Goal: Task Accomplishment & Management: Manage account settings

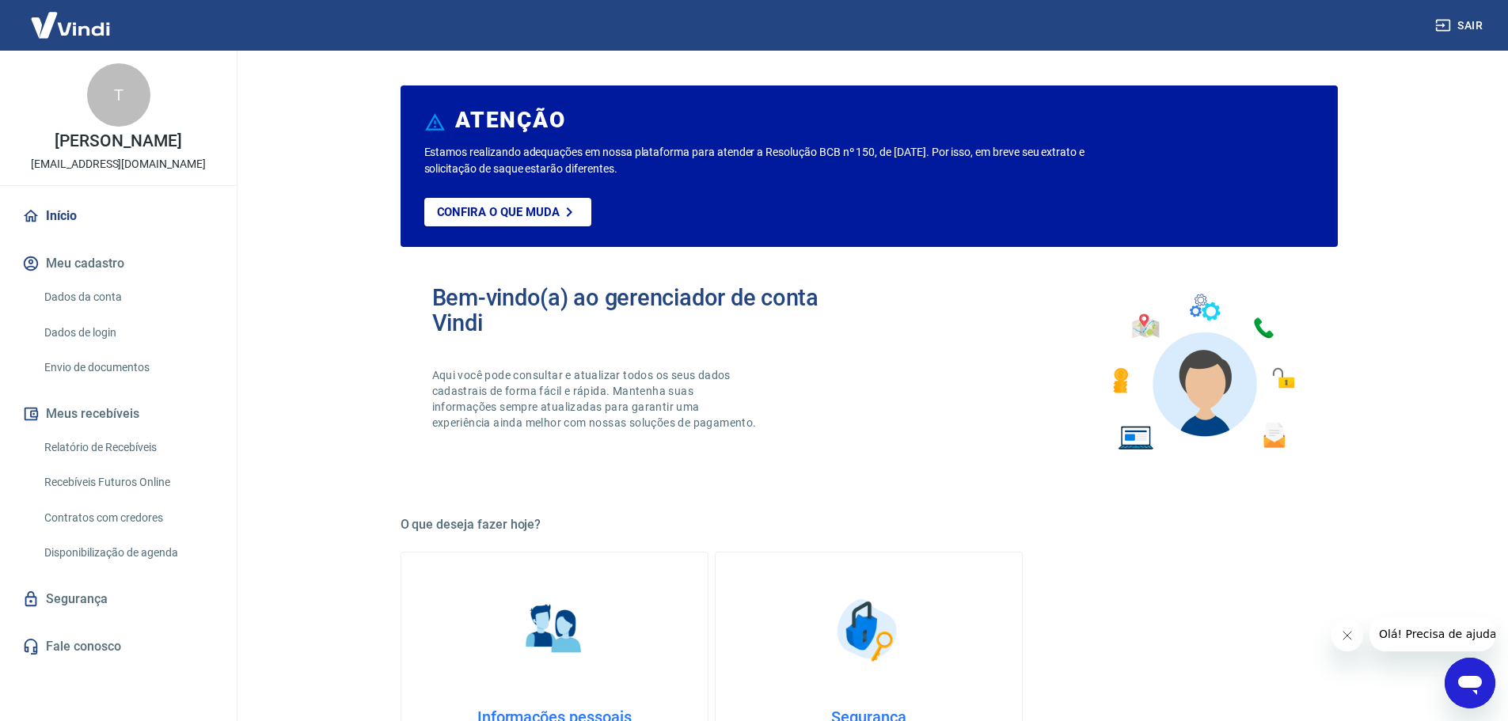
click at [58, 260] on button "Meu cadastro" at bounding box center [118, 263] width 199 height 35
click at [57, 292] on link "Dados da conta" at bounding box center [128, 297] width 180 height 32
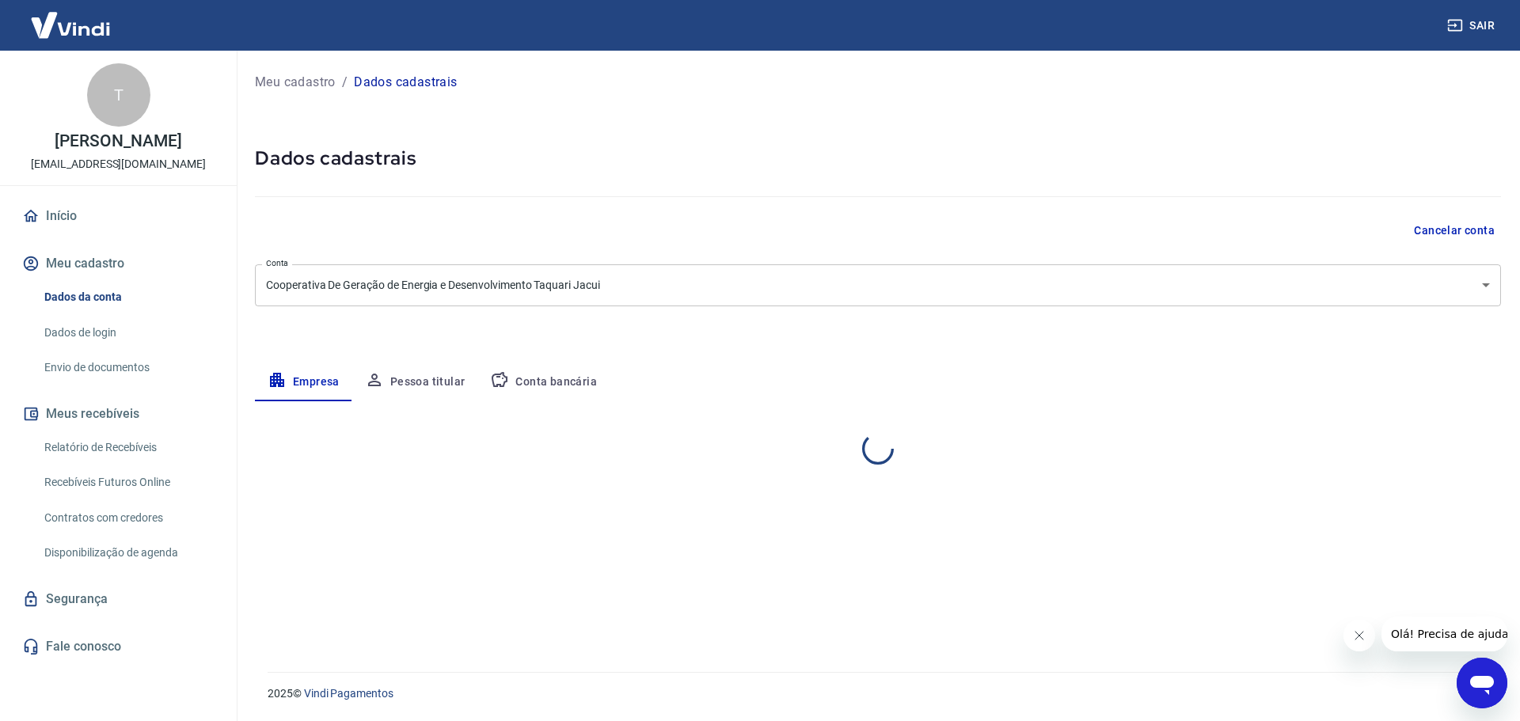
select select "RS"
select select "business"
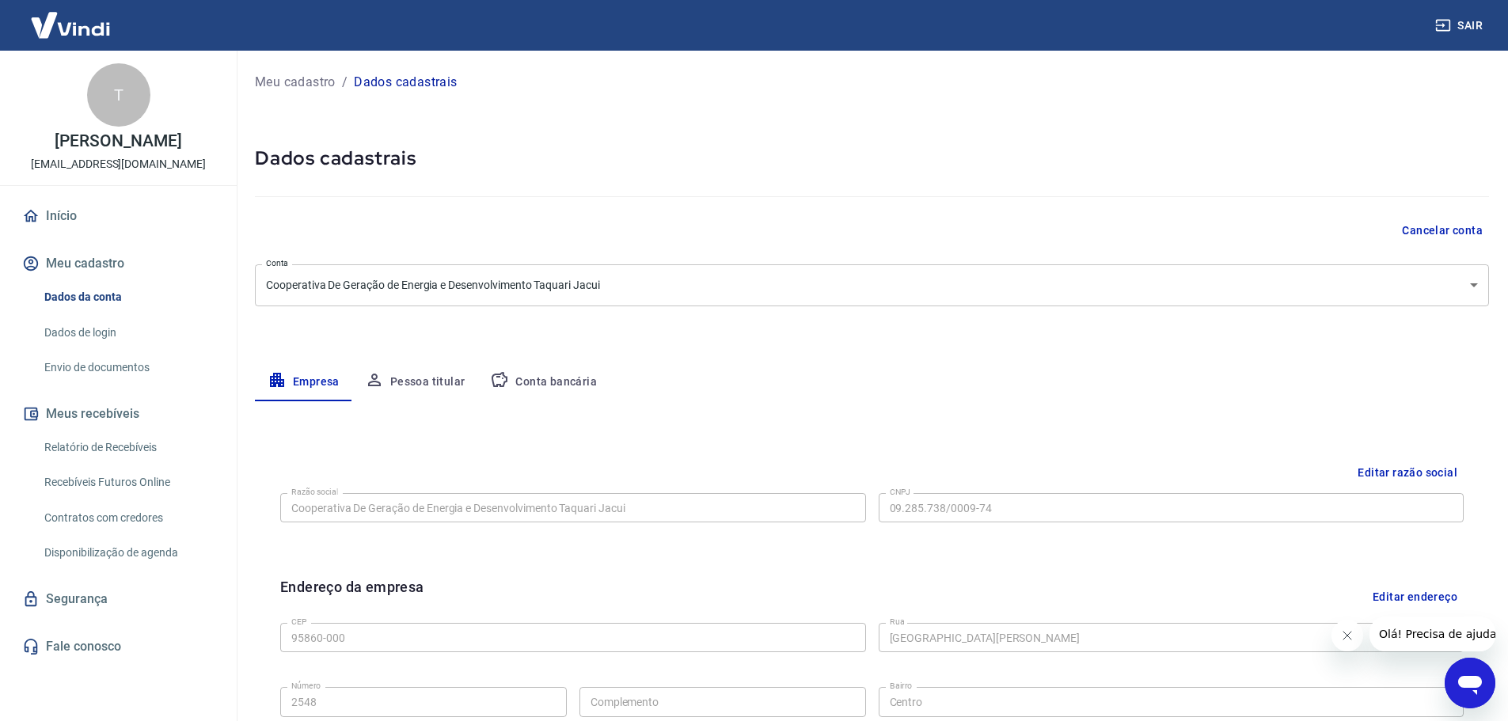
click at [1445, 222] on button "Cancelar conta" at bounding box center [1442, 230] width 93 height 29
click at [86, 334] on link "Dados de login" at bounding box center [128, 333] width 180 height 32
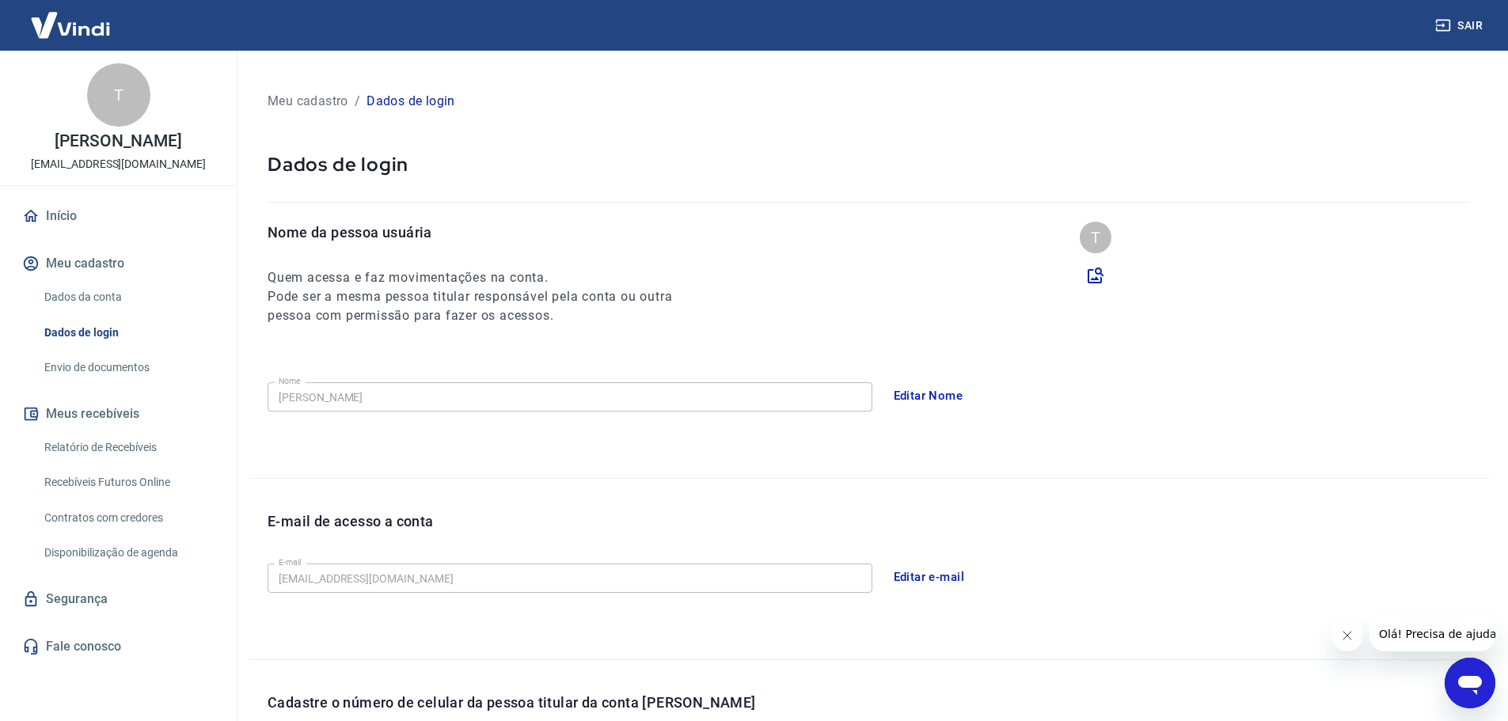
click at [949, 391] on button "Editar Nome" at bounding box center [928, 395] width 87 height 33
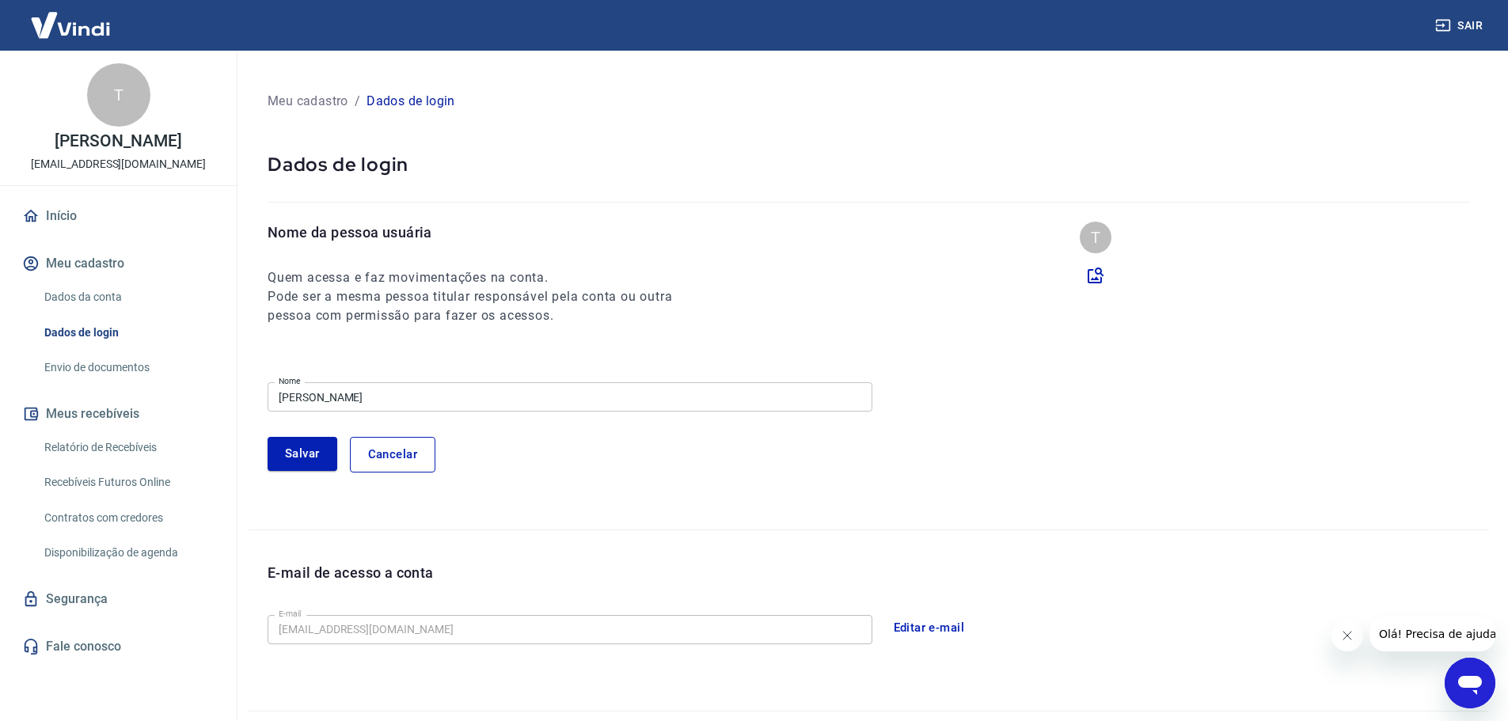
click at [526, 398] on input "[PERSON_NAME]" at bounding box center [570, 396] width 605 height 29
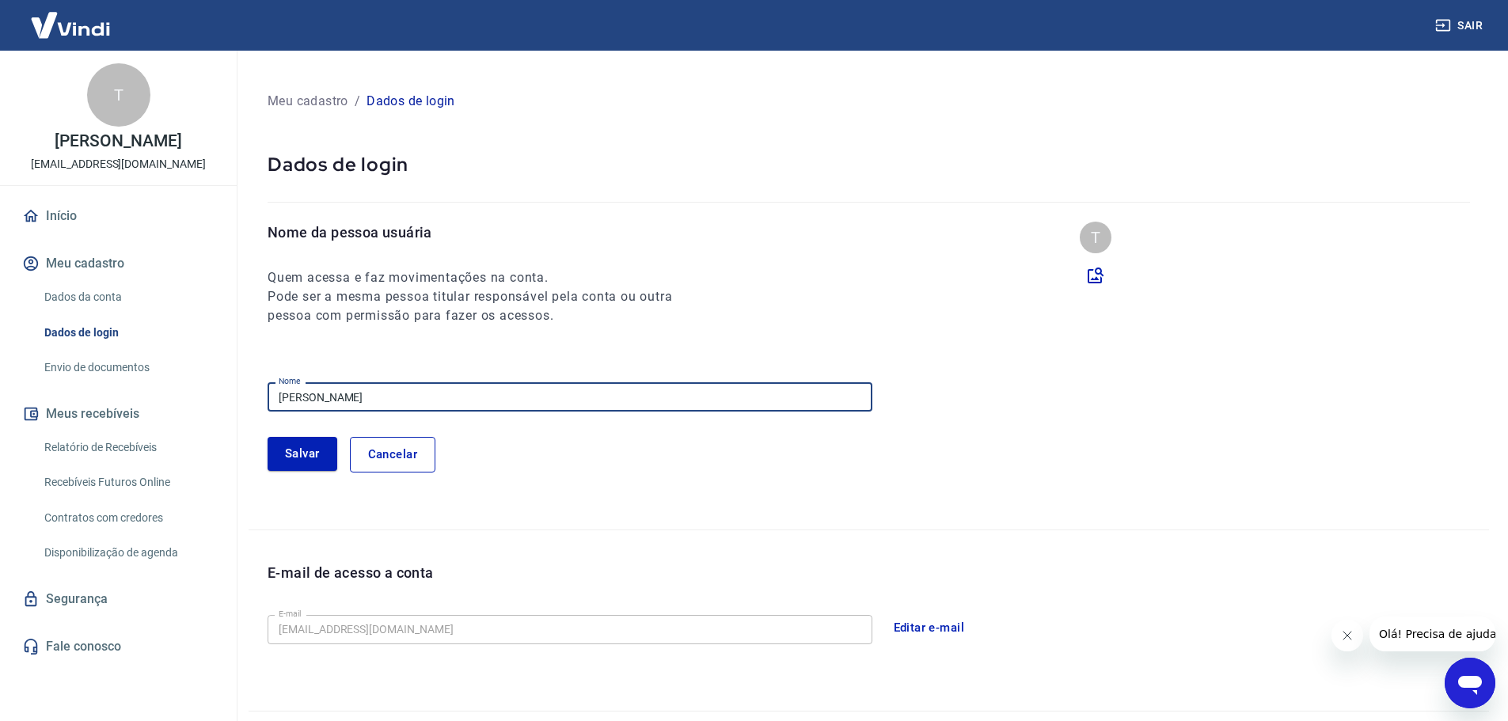
type input "[PERSON_NAME]"
click at [917, 627] on button "Editar e-mail" at bounding box center [929, 627] width 89 height 33
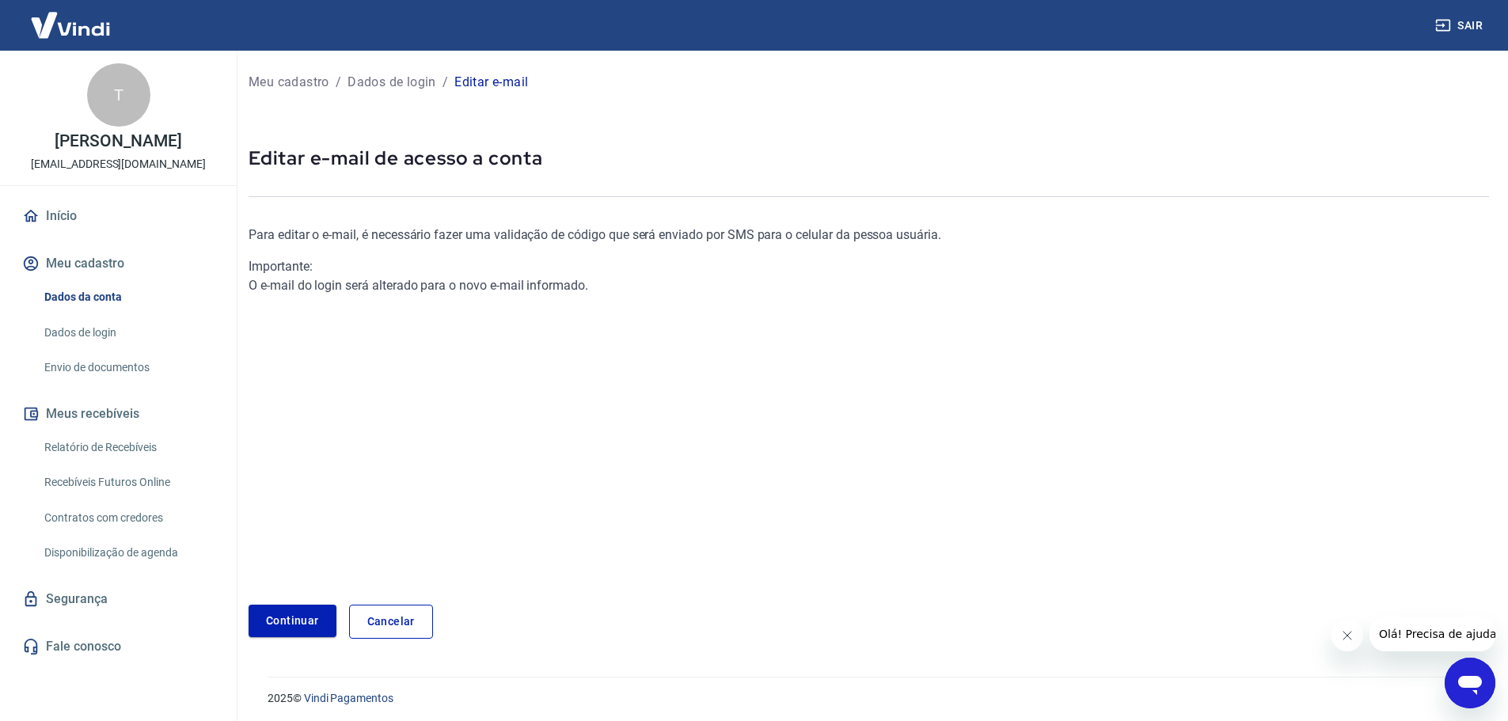
click at [366, 618] on link "Cancelar" at bounding box center [391, 622] width 84 height 34
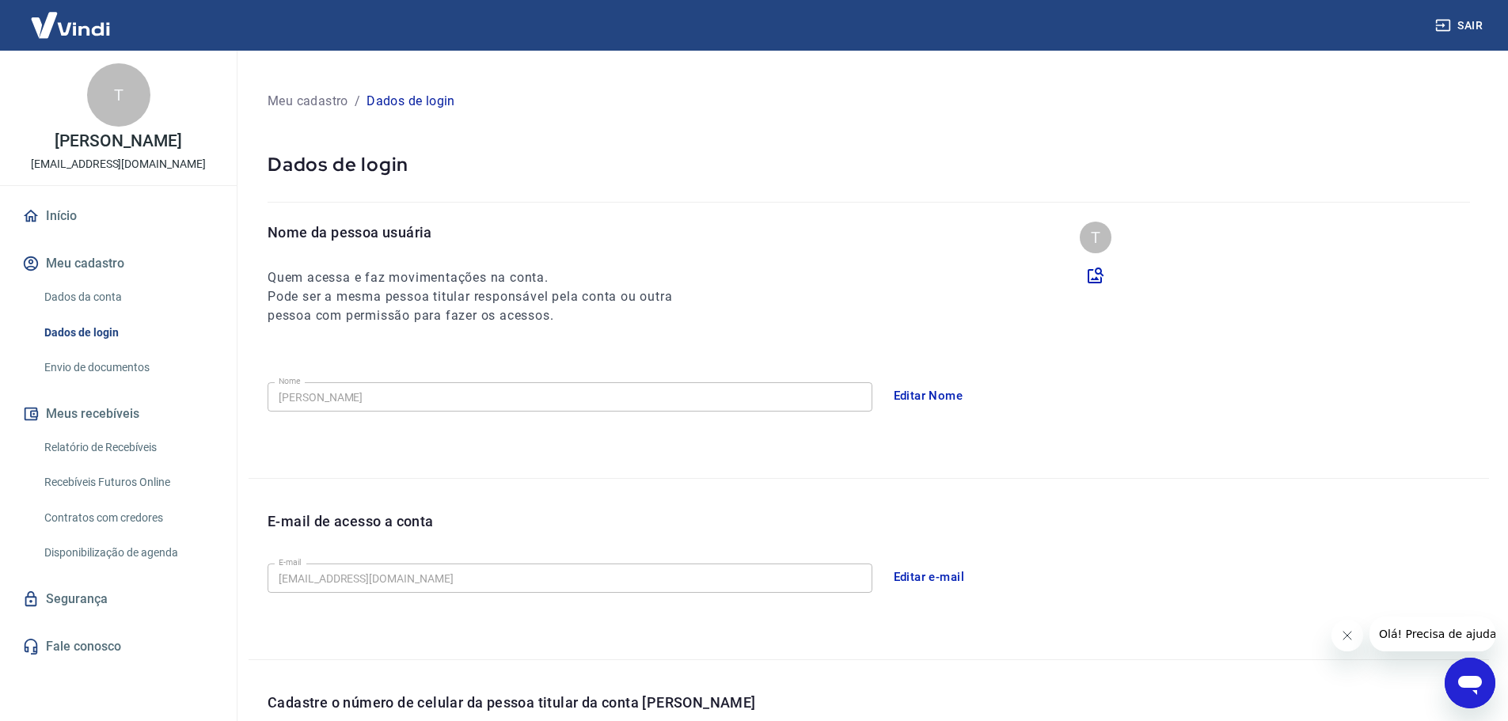
click at [1153, 423] on div "Nome da pessoa usuária Quem acessa e faz movimentações na conta. Pode ser a mes…" at bounding box center [869, 350] width 1241 height 257
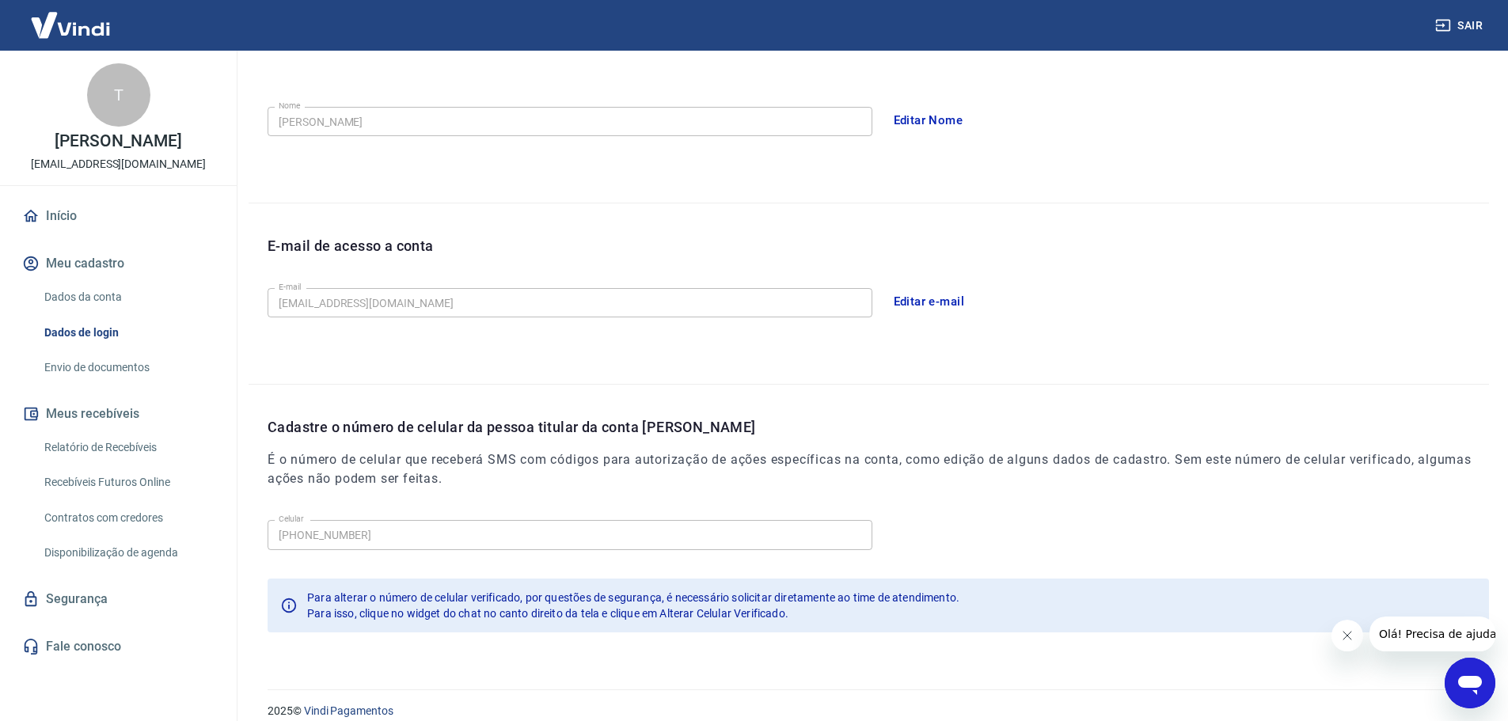
scroll to position [293, 0]
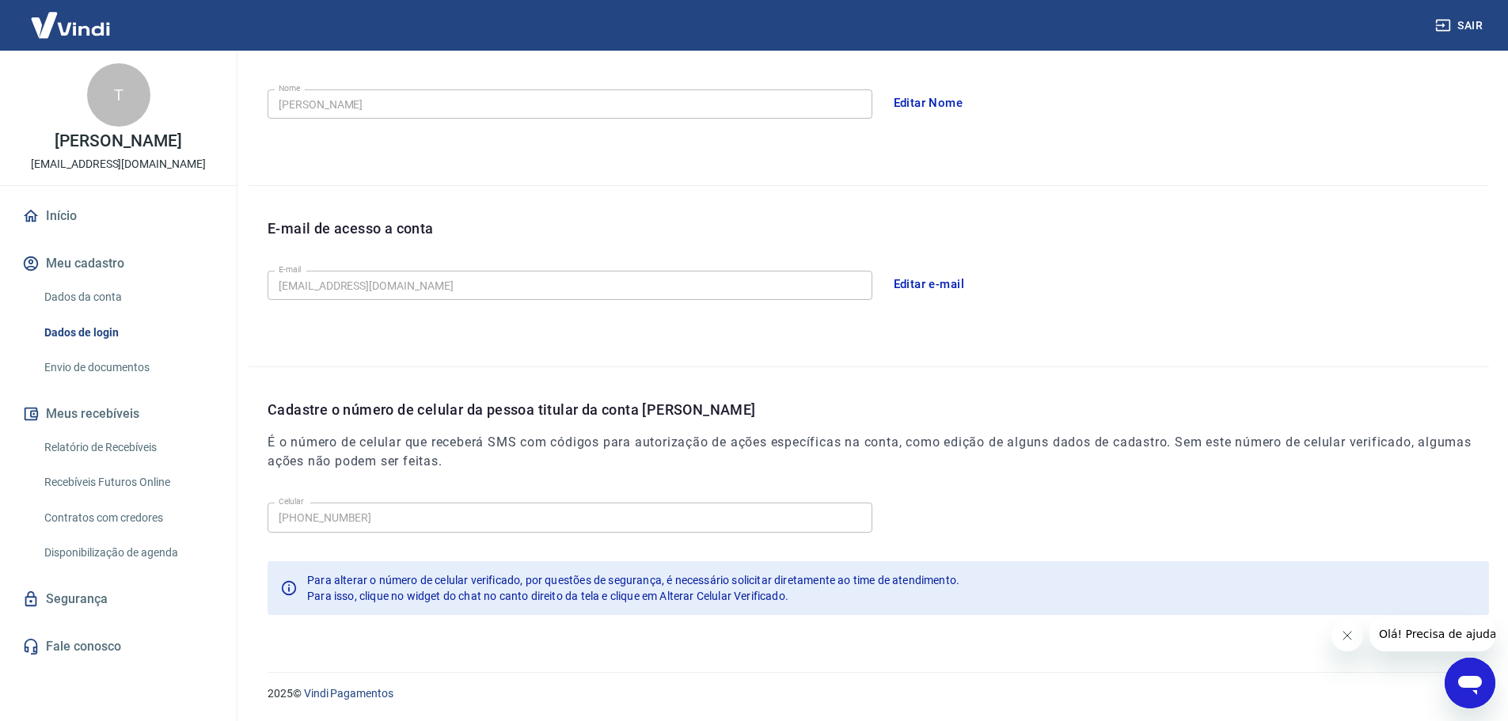
click at [1341, 637] on icon "Fechar mensagem da empresa" at bounding box center [1346, 635] width 13 height 13
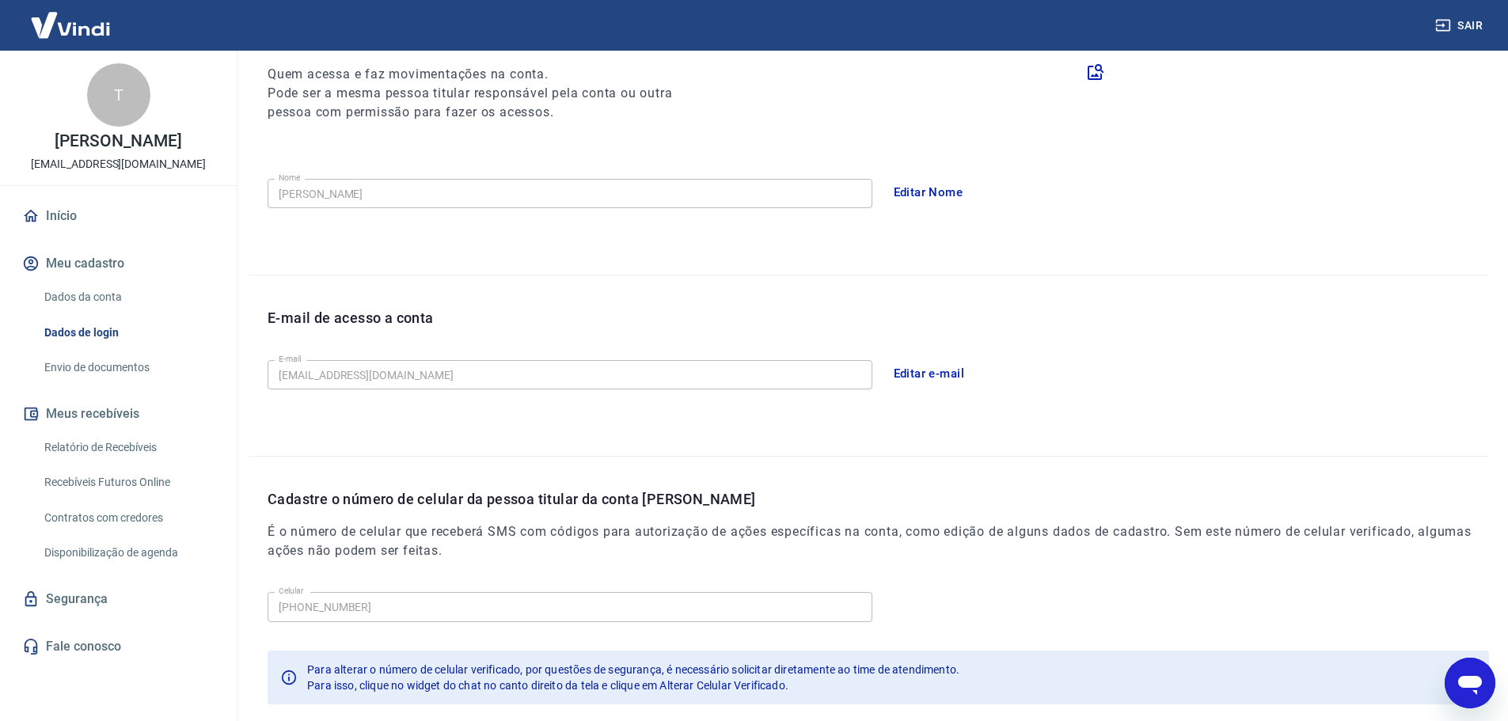
scroll to position [55, 0]
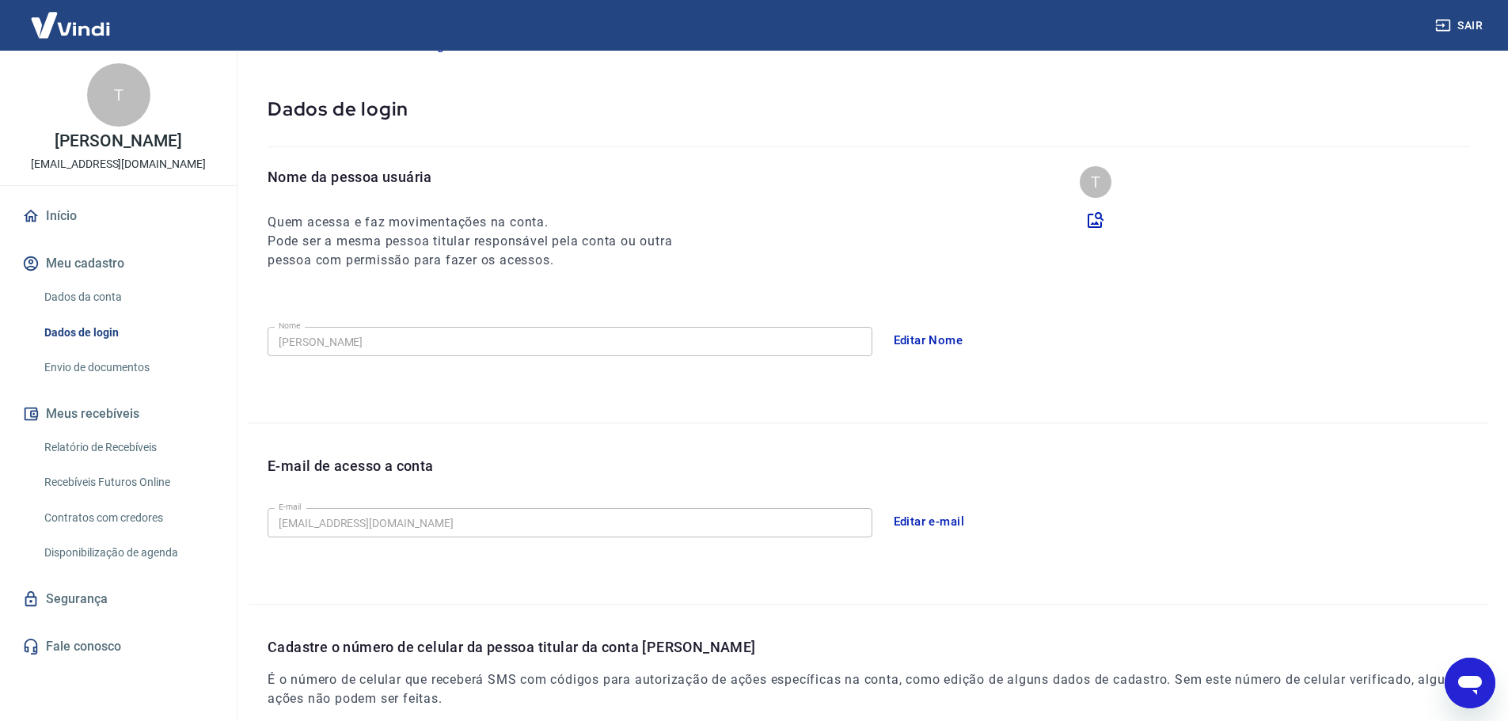
drag, startPoint x: 112, startPoint y: 301, endPoint x: 156, endPoint y: 306, distance: 44.7
click at [112, 301] on link "Dados da conta" at bounding box center [128, 297] width 180 height 32
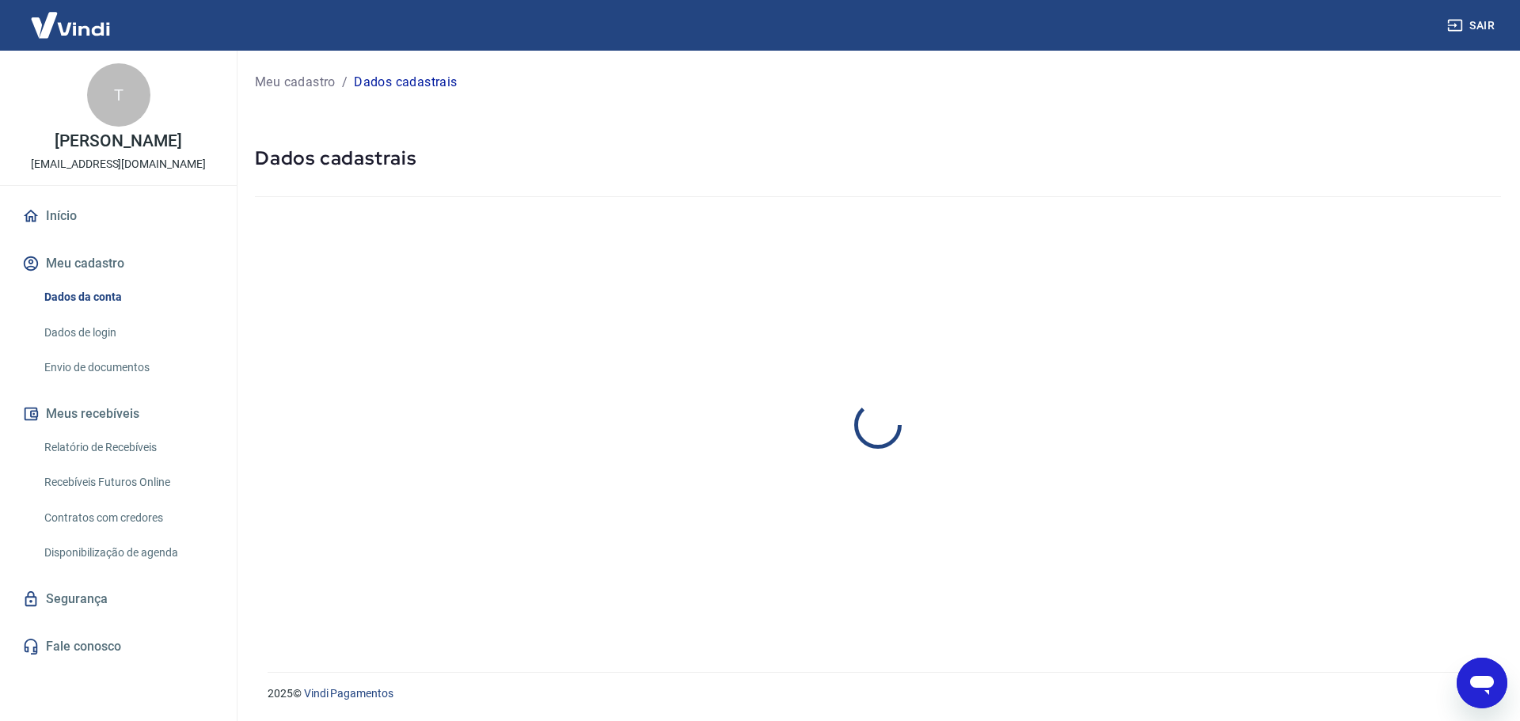
select select "RS"
select select "business"
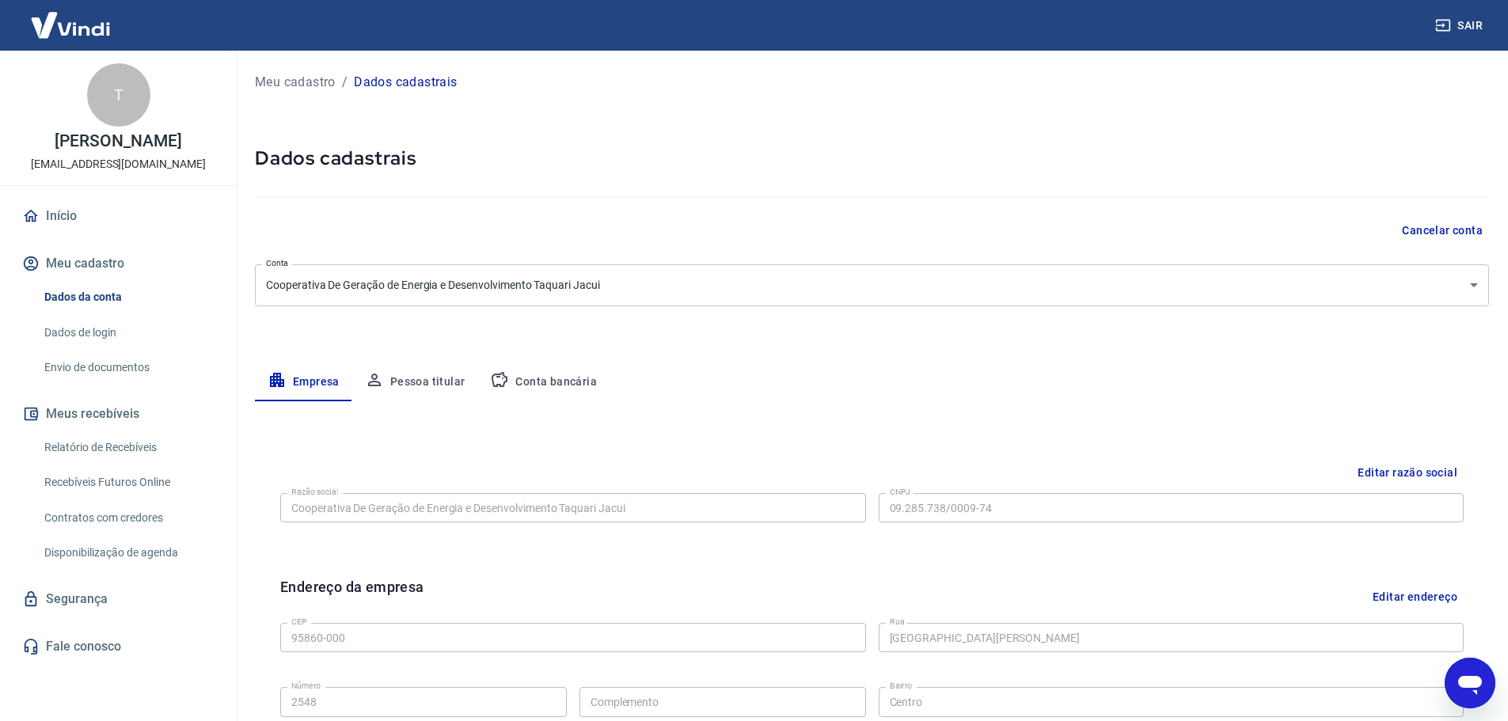
click at [1391, 468] on button "Editar razão social" at bounding box center [1408, 472] width 112 height 29
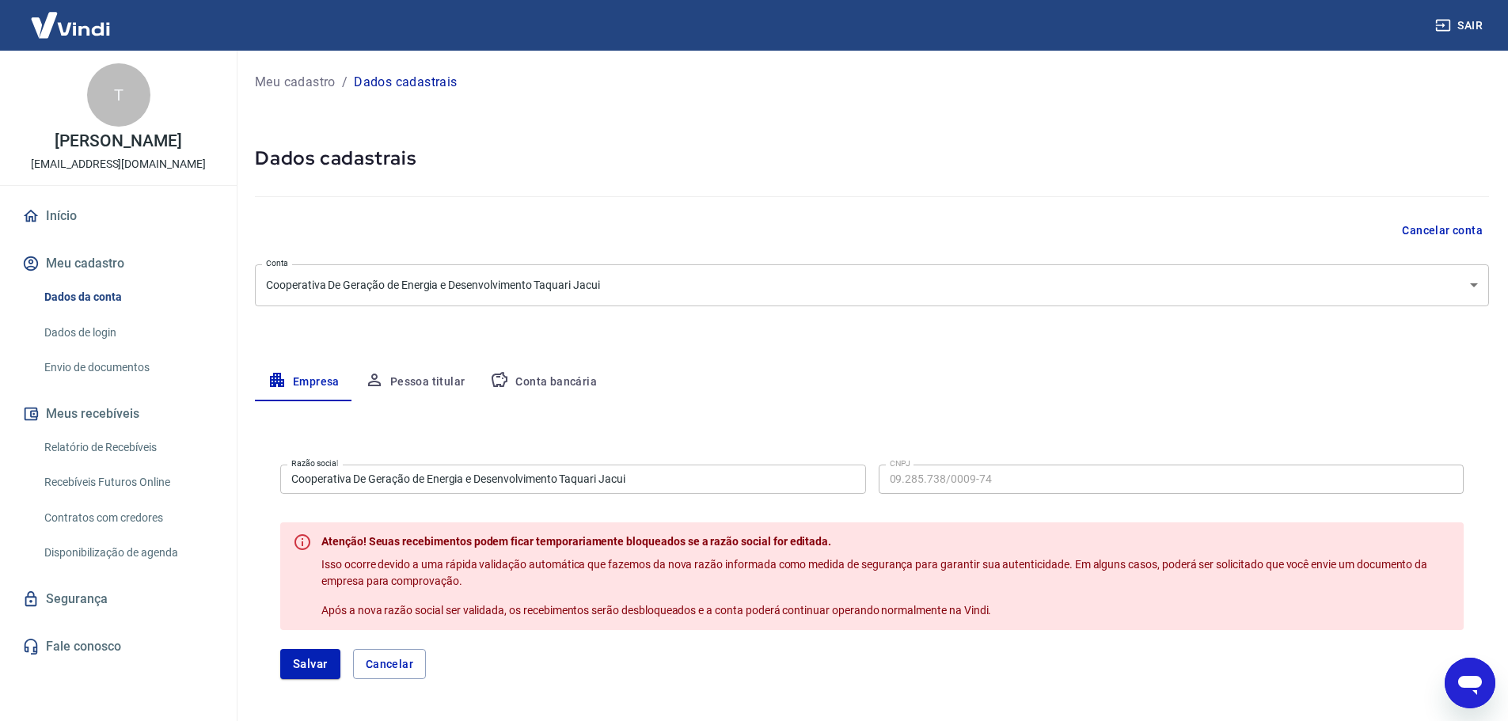
click at [741, 470] on input "Cooperativa De Geração de Energia e Desenvolvimento Taquari Jacui" at bounding box center [573, 479] width 586 height 29
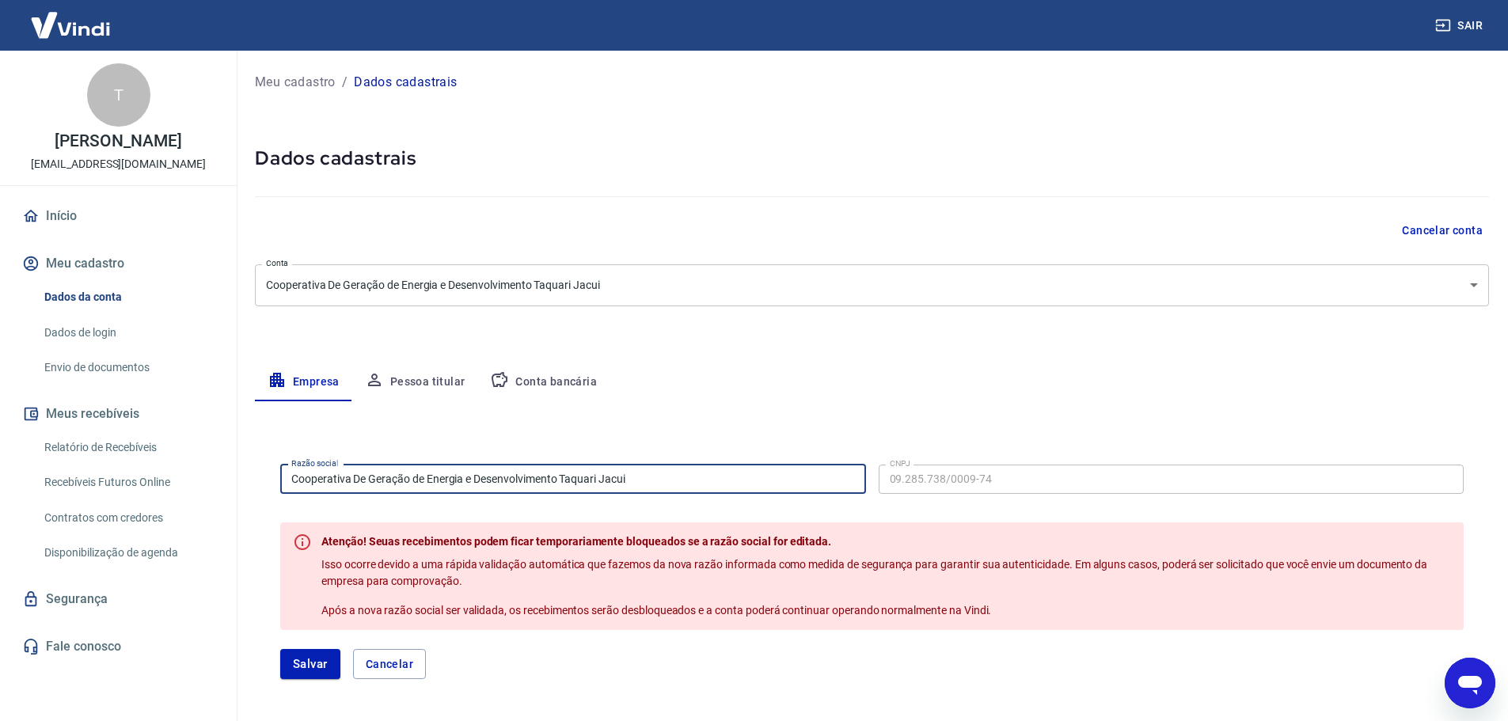
click at [884, 348] on div "Meu cadastro / Dados cadastrais Dados cadastrais Cancelar conta Conta Cooperati…" at bounding box center [872, 635] width 1272 height 1169
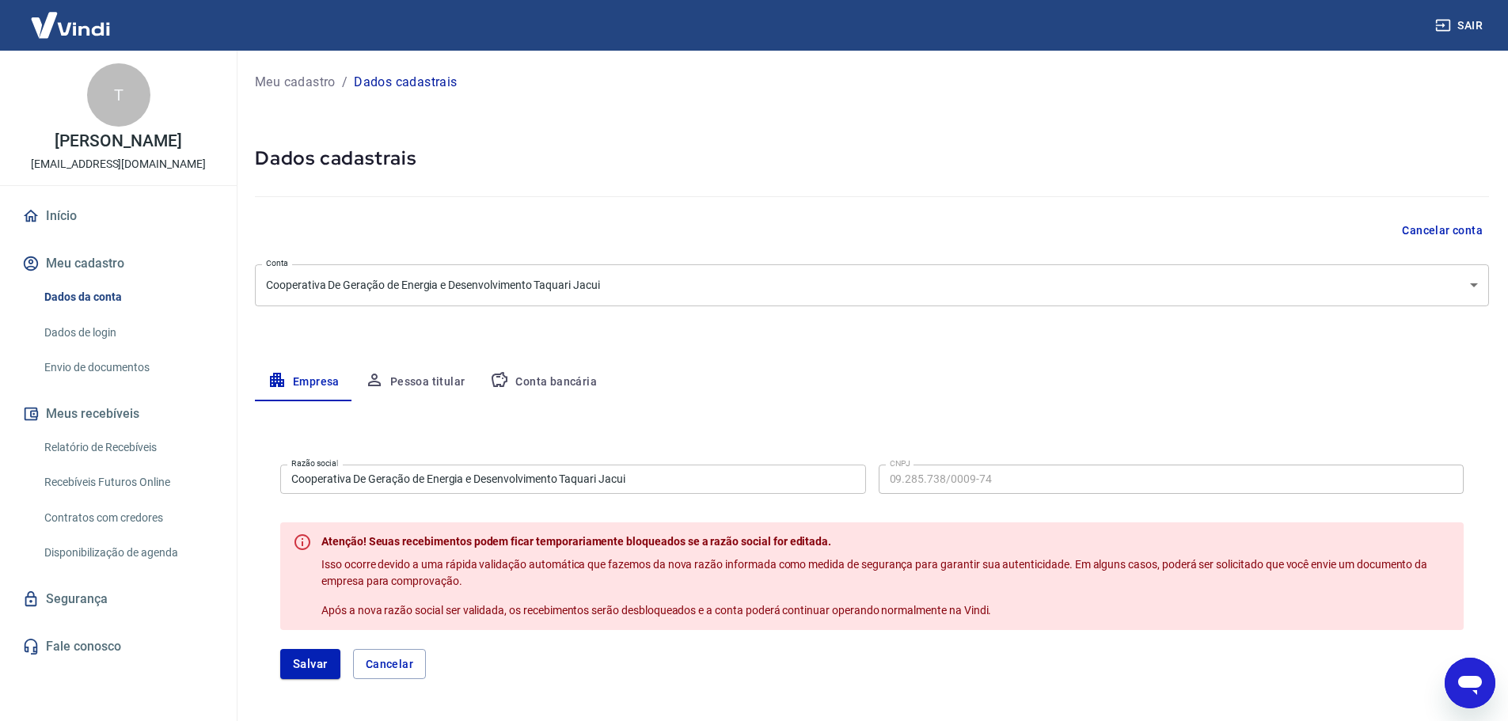
click at [398, 667] on button "Cancelar" at bounding box center [389, 664] width 73 height 30
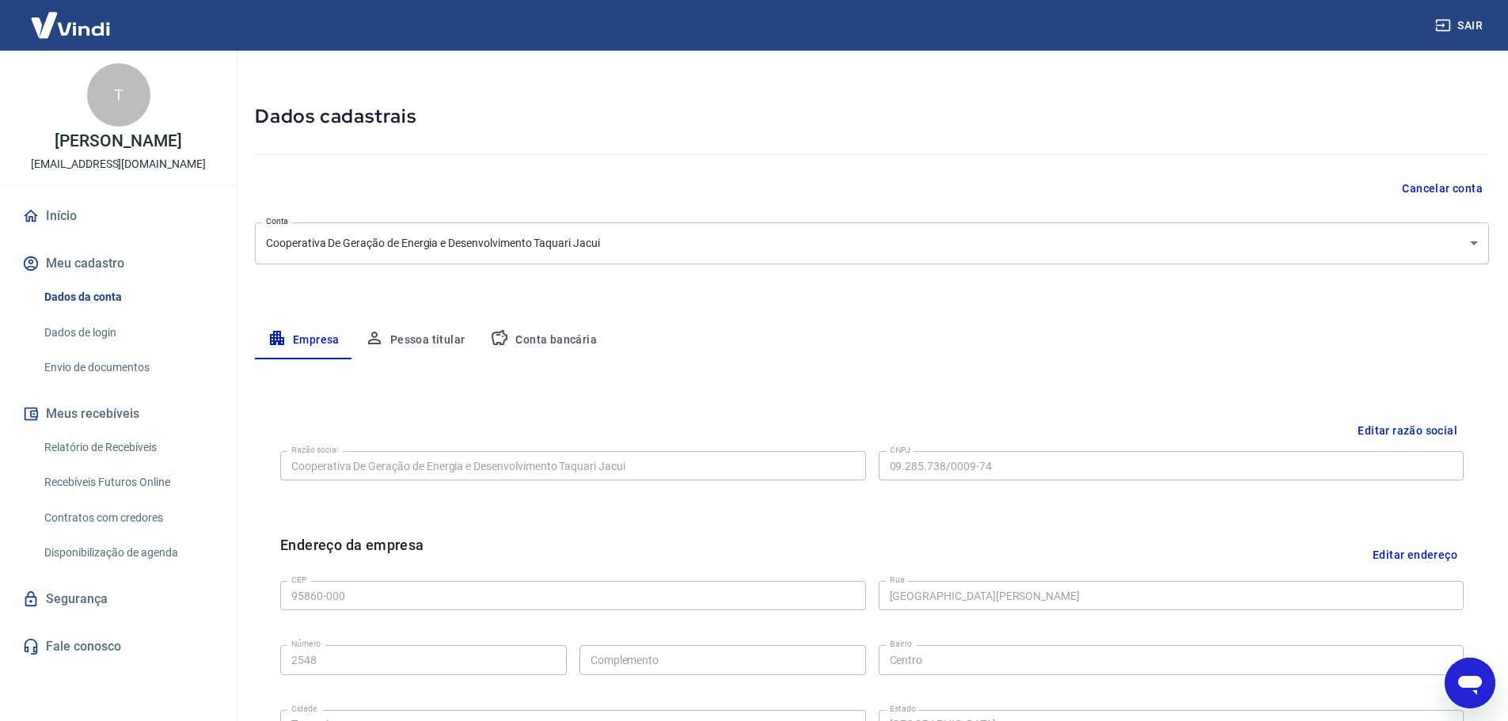
scroll to position [79, 0]
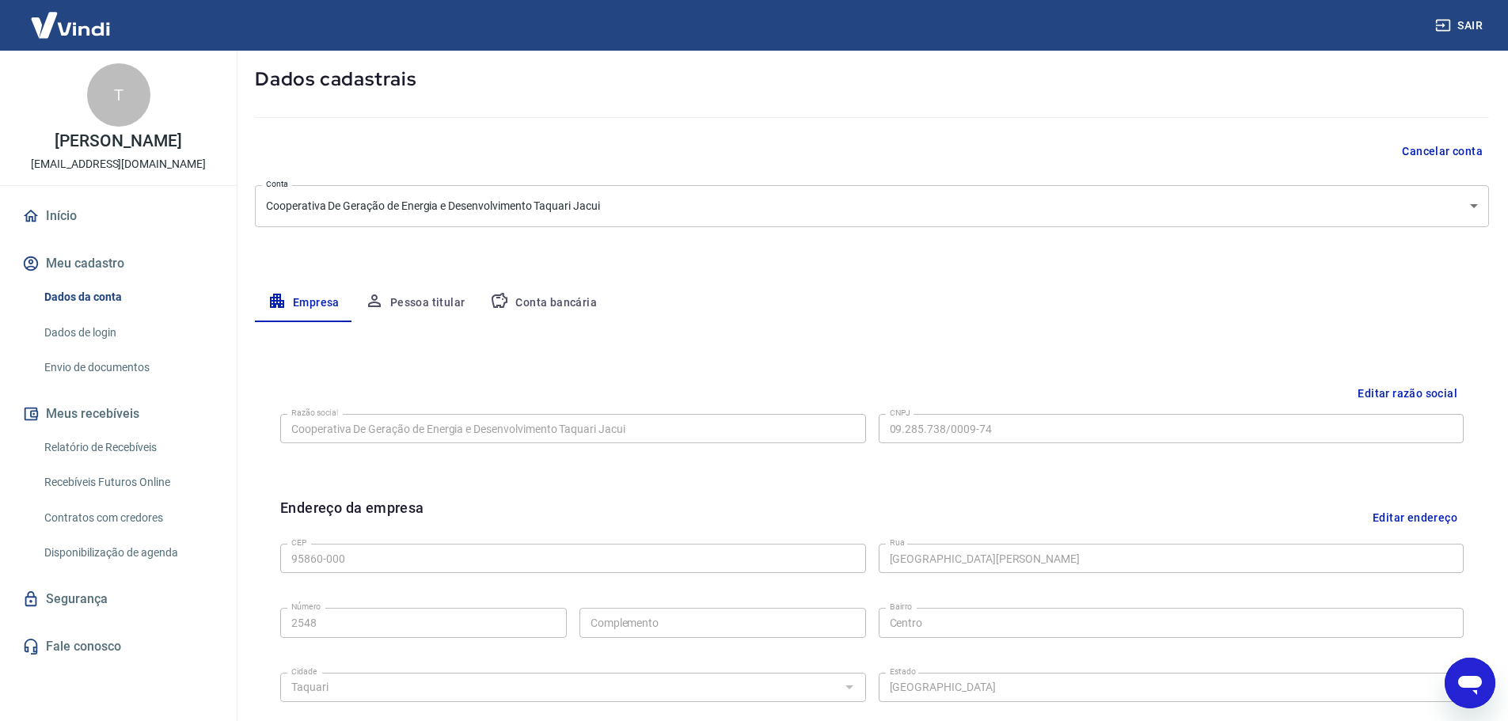
click at [1431, 517] on button "Editar endereço" at bounding box center [1415, 517] width 97 height 40
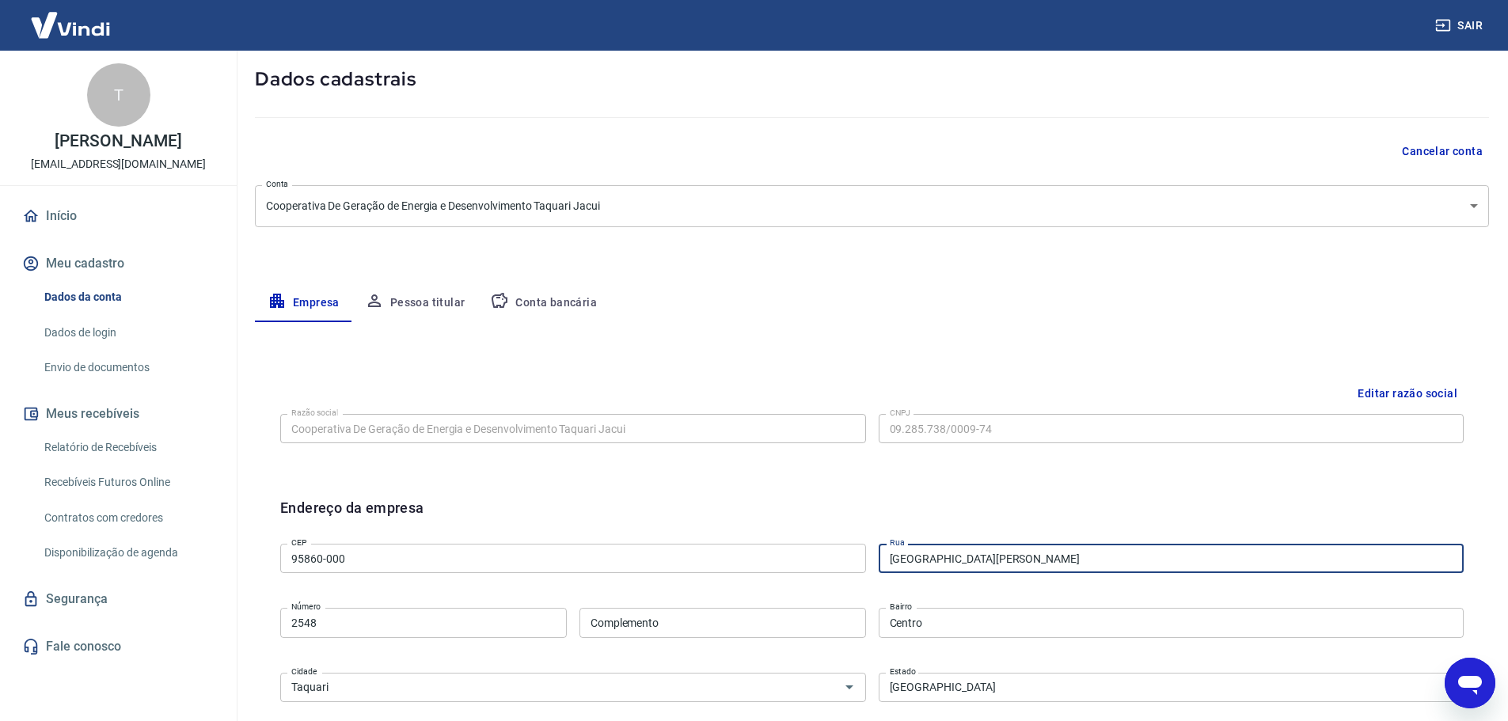
drag, startPoint x: 1025, startPoint y: 560, endPoint x: 880, endPoint y: 562, distance: 144.9
click at [880, 562] on input "[GEOGRAPHIC_DATA][PERSON_NAME]" at bounding box center [1172, 558] width 586 height 29
